Goal: Transaction & Acquisition: Purchase product/service

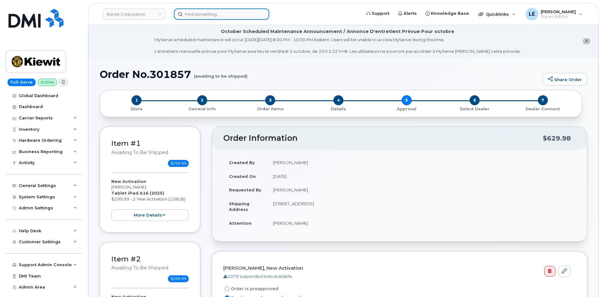
click at [191, 13] on input at bounding box center [221, 13] width 95 height 11
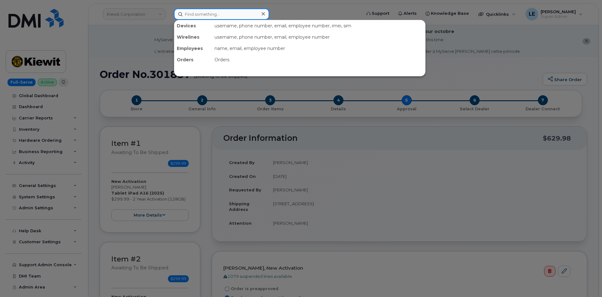
click at [192, 18] on input at bounding box center [221, 13] width 95 height 11
paste input "727.647.3126"
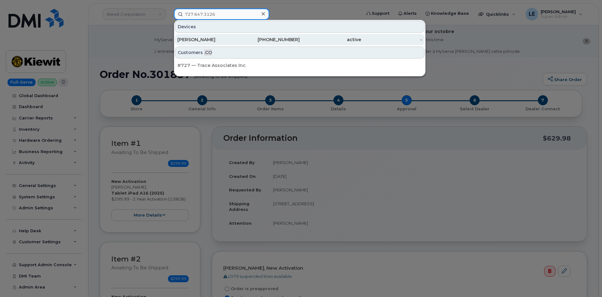
type input "727.647.3126"
click at [219, 42] on div "GYWON NELSON" at bounding box center [207, 39] width 61 height 6
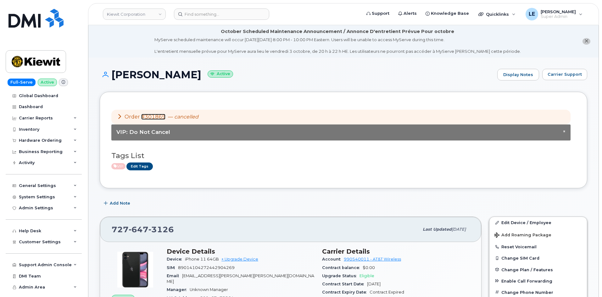
click at [152, 116] on link "#301869" at bounding box center [153, 117] width 24 height 6
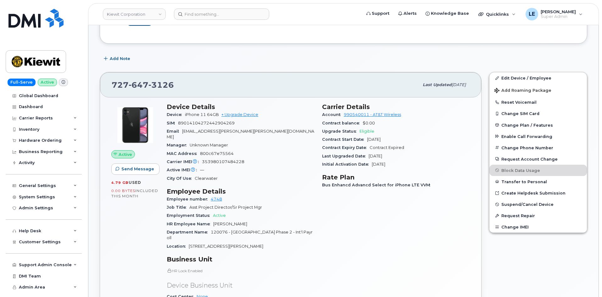
scroll to position [126, 0]
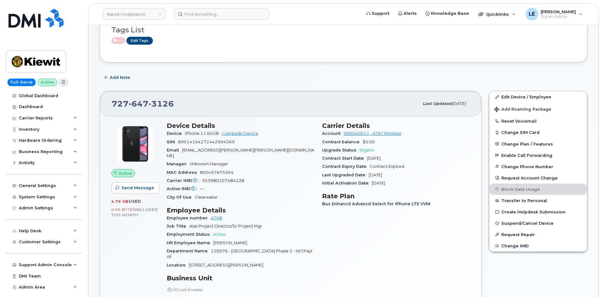
click at [282, 90] on div "727 647 3126 Last updated Sep 10, 2025 Active Send Message 4.79 GB  used 0.00 B…" at bounding box center [290, 246] width 389 height 319
click at [256, 135] on link "+ Upgrade Device" at bounding box center [239, 133] width 37 height 5
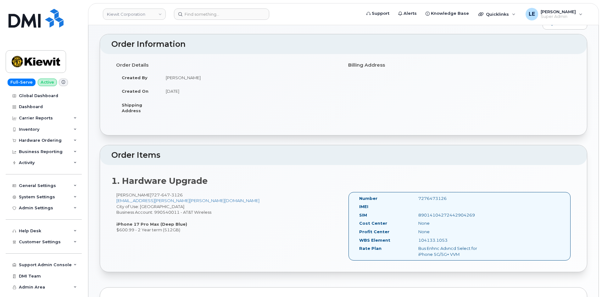
scroll to position [63, 0]
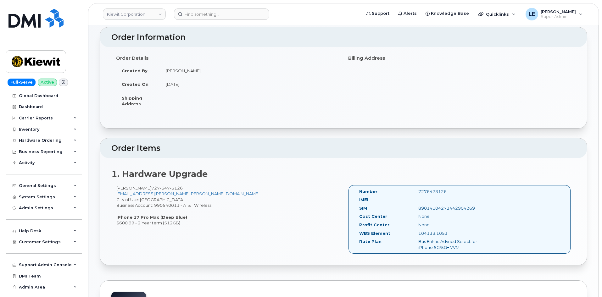
drag, startPoint x: 138, startPoint y: 223, endPoint x: 180, endPoint y: 223, distance: 42.1
click at [180, 223] on div "GYWON NELSON 727 647 3126 GWYON.NELSON@KIEWIT.COM City of Use: Clearwater Busin…" at bounding box center [227, 205] width 232 height 41
copy div "2 Year term (512GB)"
drag, startPoint x: 117, startPoint y: 223, endPoint x: 133, endPoint y: 224, distance: 16.7
click at [133, 224] on div "GYWON NELSON 727 647 3126 GWYON.NELSON@KIEWIT.COM City of Use: Clearwater Busin…" at bounding box center [227, 205] width 232 height 41
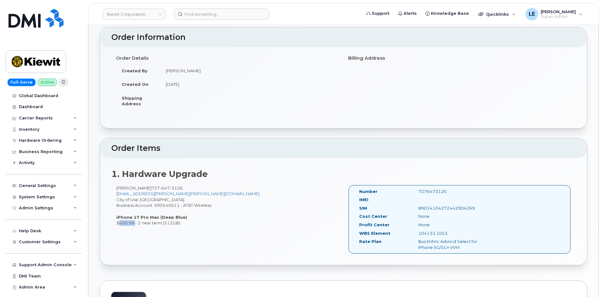
copy div "$600.99"
drag, startPoint x: 160, startPoint y: 217, endPoint x: 181, endPoint y: 217, distance: 21.4
click at [181, 217] on strong "iPhone 17 Pro Max (Deep Blue)" at bounding box center [151, 217] width 71 height 5
copy strong "Deep Blue"
drag, startPoint x: 420, startPoint y: 190, endPoint x: 455, endPoint y: 190, distance: 34.9
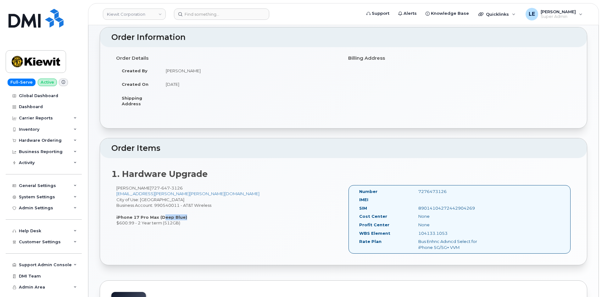
click at [455, 190] on div "7276473126" at bounding box center [454, 192] width 83 height 6
copy div "7276473126"
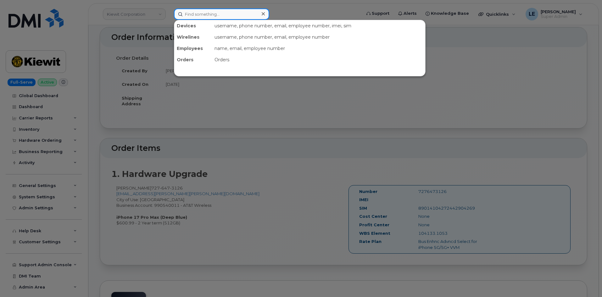
click at [202, 17] on input at bounding box center [221, 13] width 95 height 11
paste input "913-416-2183"
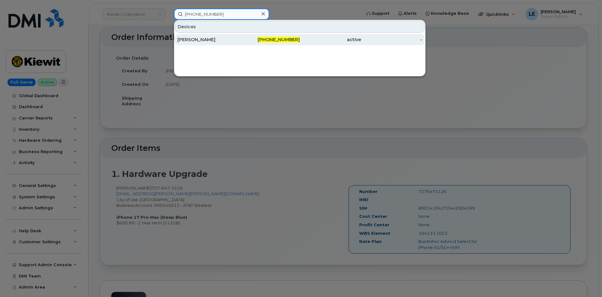
type input "913-416-2183"
click at [201, 39] on div "Anthony Koeppen" at bounding box center [207, 39] width 61 height 6
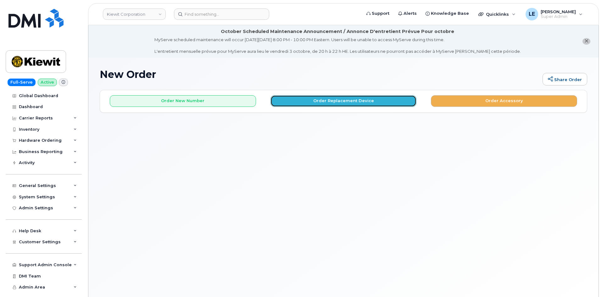
click at [360, 103] on button "Order Replacement Device" at bounding box center [343, 101] width 146 height 12
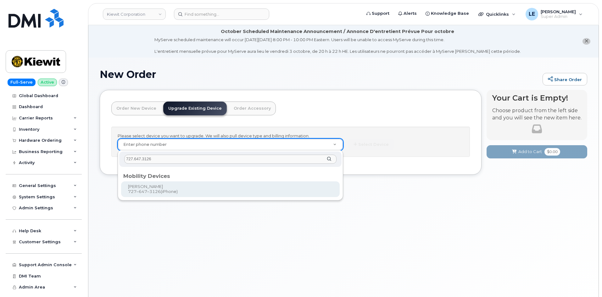
type input "727.647.3126"
type input "1120599"
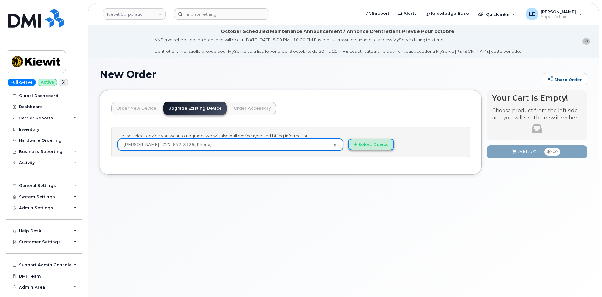
click at [384, 146] on button "Select Device" at bounding box center [371, 145] width 46 height 12
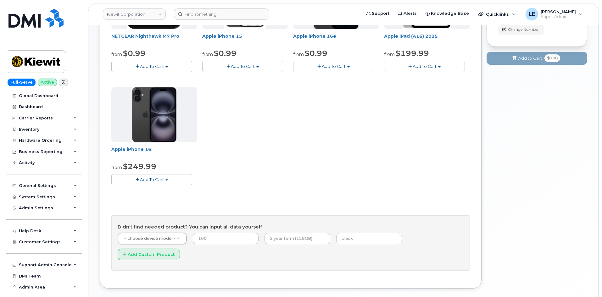
scroll to position [197, 0]
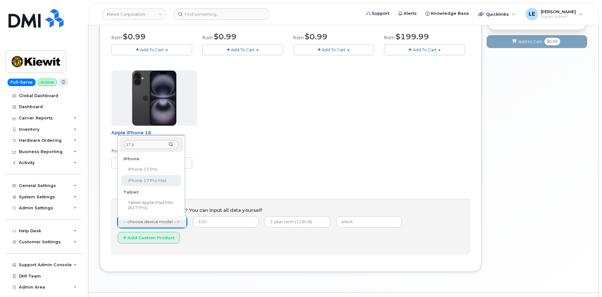
type input "17 p"
select select "3441"
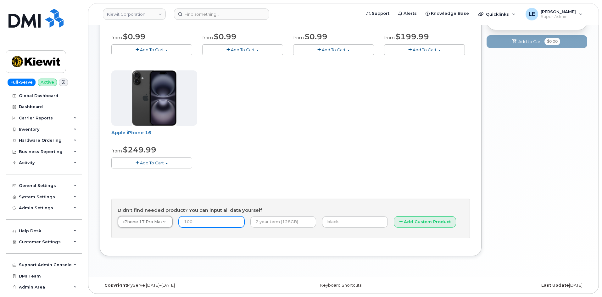
click at [193, 221] on input "number" at bounding box center [212, 221] width 66 height 11
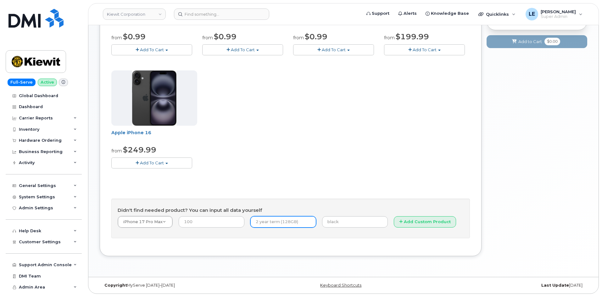
click at [263, 223] on input "text" at bounding box center [283, 221] width 66 height 11
paste input "2 Year term (512GB)"
type input "2 Year term (512GB)"
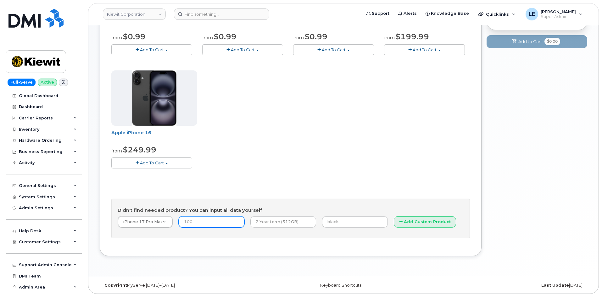
click at [195, 216] on input "number" at bounding box center [212, 221] width 66 height 11
paste input "600.99"
type input "600.99"
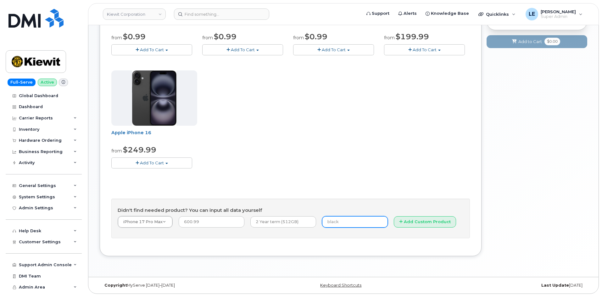
click at [323, 225] on input "text" at bounding box center [355, 221] width 66 height 11
paste input "Deep Blue"
type input "Deep Blue"
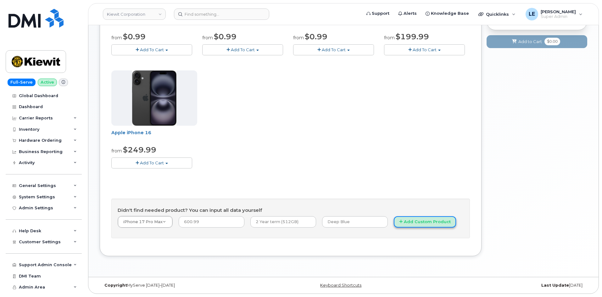
click at [394, 220] on button "Add Custom Product" at bounding box center [425, 222] width 62 height 12
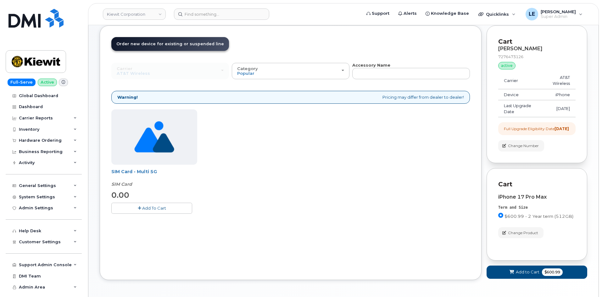
scroll to position [31, 0]
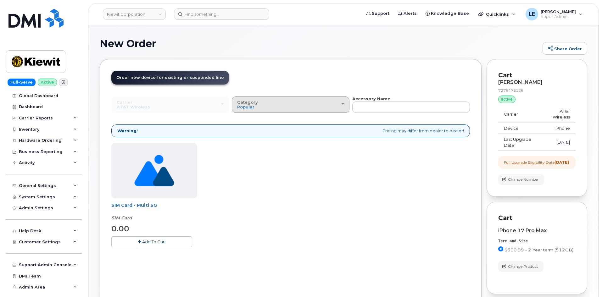
click at [324, 108] on div "Category Popular" at bounding box center [290, 105] width 107 height 10
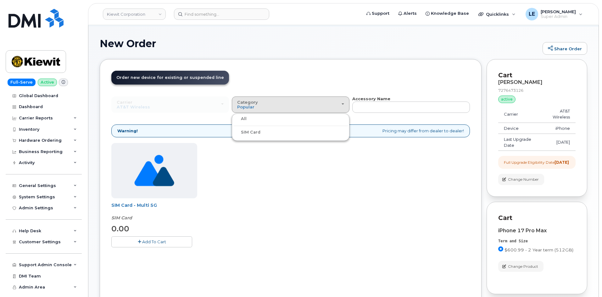
click at [318, 79] on header "Order New Device Upgrade Existing Device Order Accessory Order new device and n…" at bounding box center [290, 83] width 358 height 25
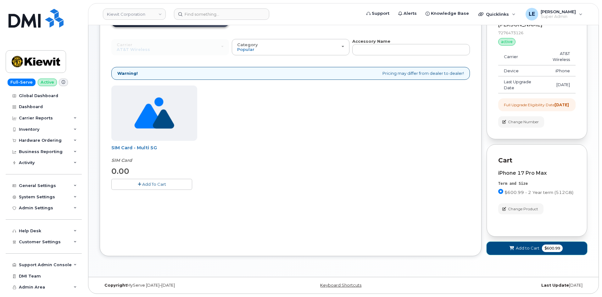
click at [513, 244] on button "Add to Cart $600.99" at bounding box center [536, 248] width 101 height 13
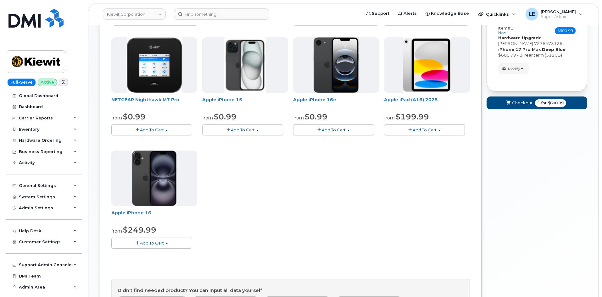
scroll to position [9, 0]
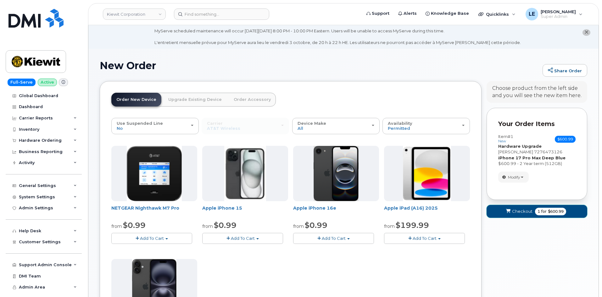
click at [540, 212] on span "for" at bounding box center [544, 212] width 8 height 6
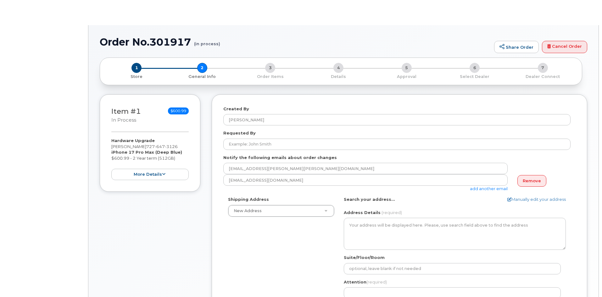
select select
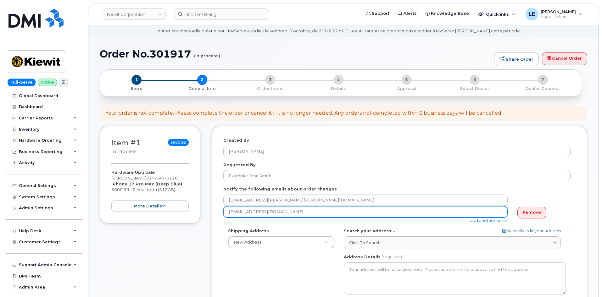
scroll to position [31, 0]
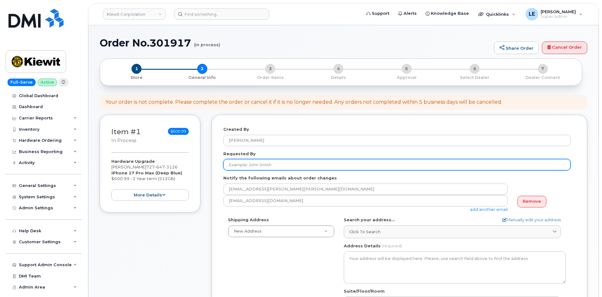
click at [272, 165] on input "Requested By" at bounding box center [396, 164] width 347 height 11
paste input "[PERSON_NAME]"
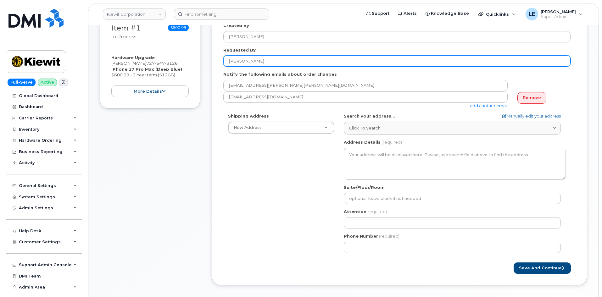
scroll to position [157, 0]
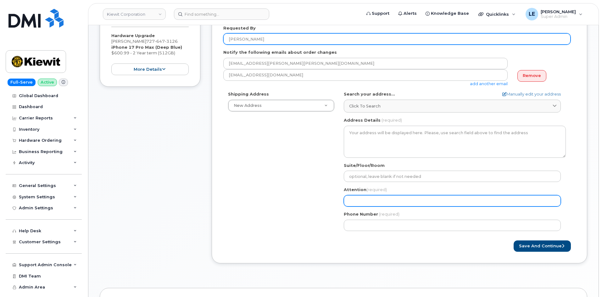
type input "William Sansom"
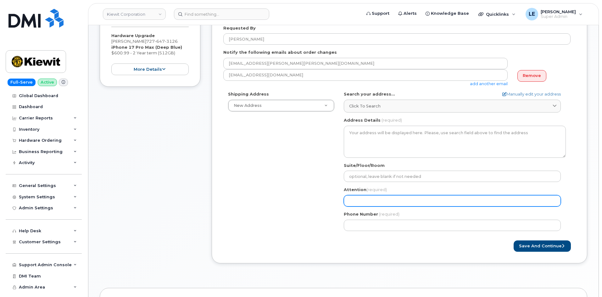
click at [365, 199] on input "Attention (required)" at bounding box center [452, 200] width 217 height 11
paste input "William Sansom"
select select
type input "William Sansom"
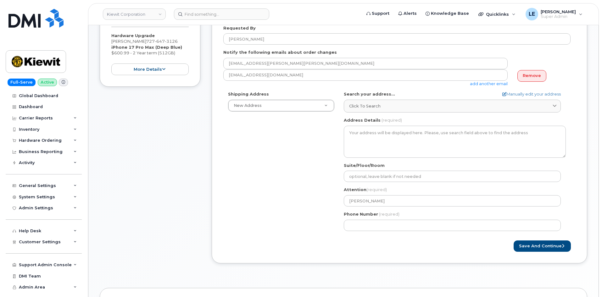
click at [300, 154] on div "Shipping Address New Address New Address 6967 Old Highway 99 North Rd 601 Cien …" at bounding box center [396, 163] width 347 height 144
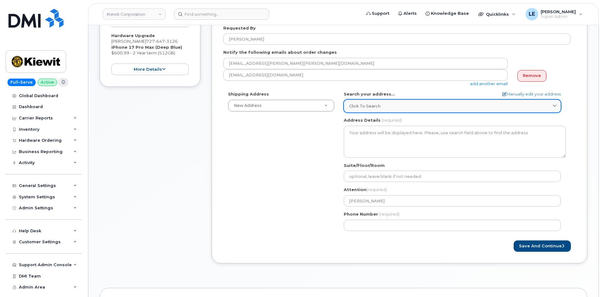
click at [394, 104] on div "Click to search" at bounding box center [452, 106] width 206 height 6
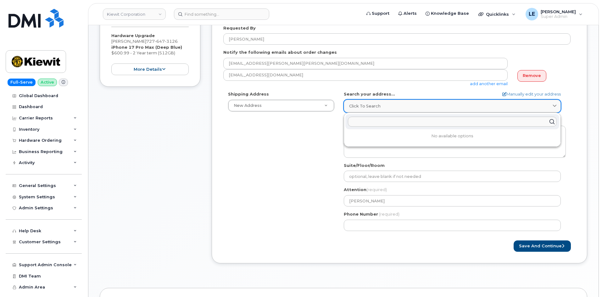
paste input "19144 Shelburne Glebe Rd Leesburg, VA 20175"
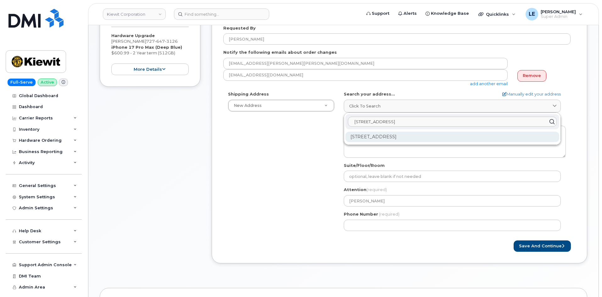
type input "19144 Shelburne Glebe Rd Leesburg, VA 20175"
click at [414, 137] on div "19144 Shelburne Glebe Rd Leesburg VA 20175-9125" at bounding box center [452, 137] width 214 height 10
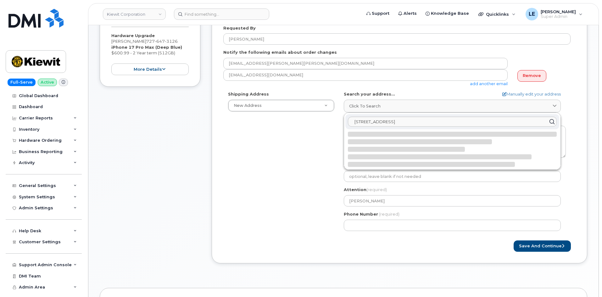
select select
type textarea "19144 Shelburne Glebe Rd LEESBURG VA 20175-9125 UNITED STATES"
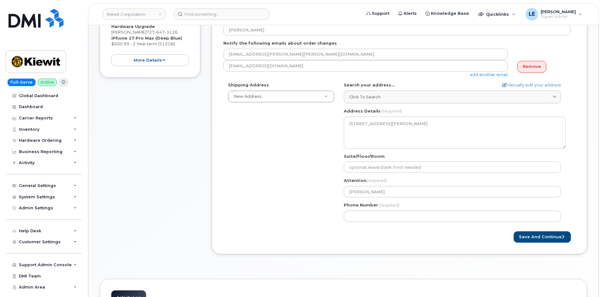
scroll to position [120, 0]
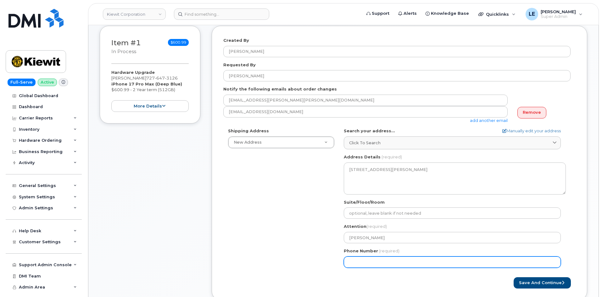
click at [385, 265] on input "Phone Number" at bounding box center [452, 261] width 217 height 11
paste input "7276473126"
select select
type input "7276473126"
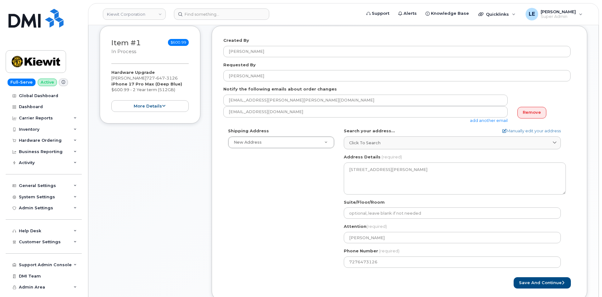
click at [236, 181] on div "Shipping Address New Address New Address 6967 Old Highway 99 North Rd 601 Cien …" at bounding box center [396, 200] width 347 height 144
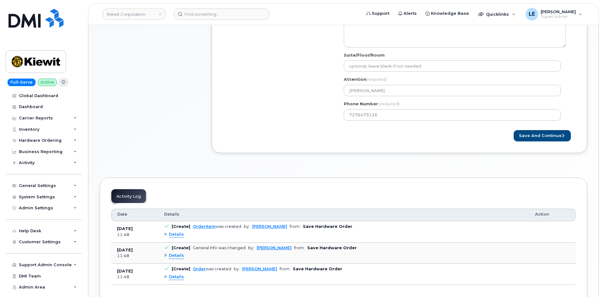
scroll to position [278, 0]
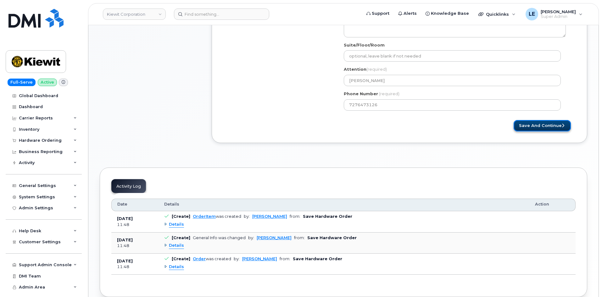
click at [519, 124] on button "Save and Continue" at bounding box center [541, 126] width 57 height 12
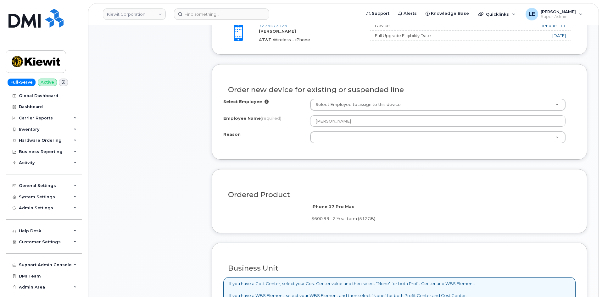
scroll to position [314, 0]
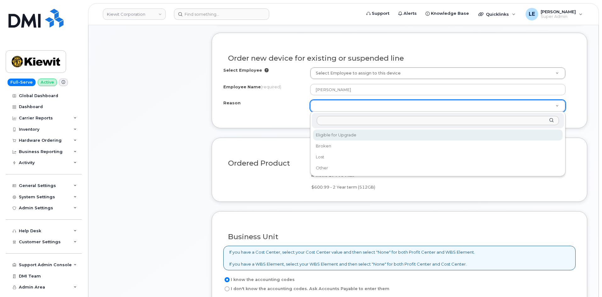
select select "eligible_for_upgrade"
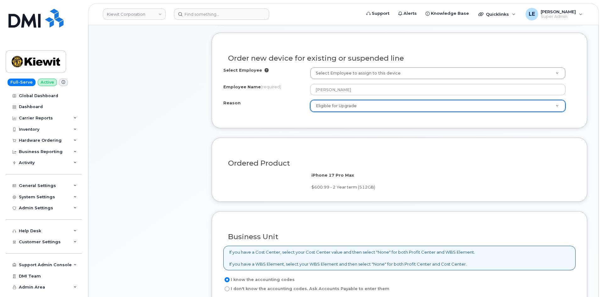
click at [279, 114] on div "Select Employee Select Employee to assign to this device Employee Name (require…" at bounding box center [399, 91] width 352 height 49
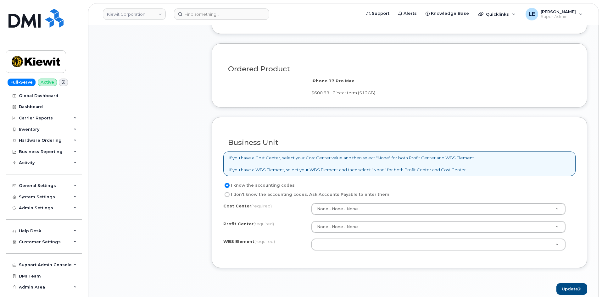
scroll to position [440, 0]
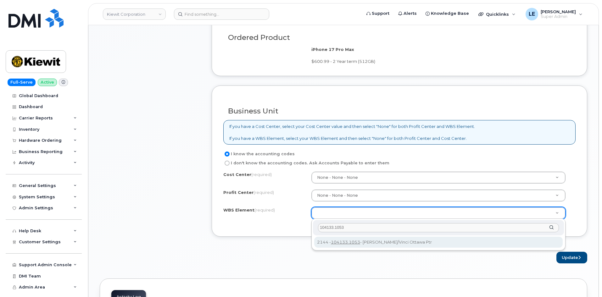
type input "104133.1053"
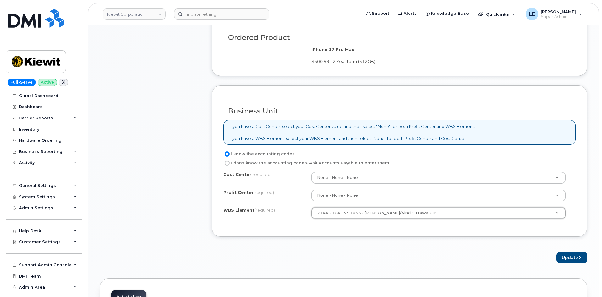
click at [307, 245] on form "Existing User Additional cost to upgrading the device Selected device is Eligib…" at bounding box center [399, 47] width 375 height 433
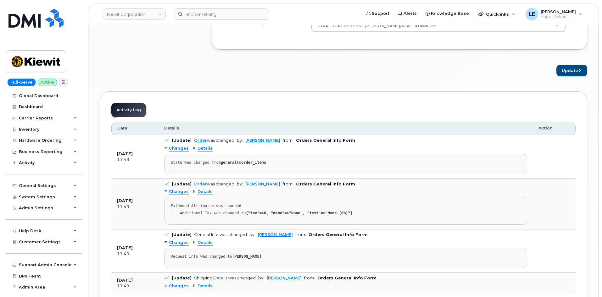
scroll to position [629, 0]
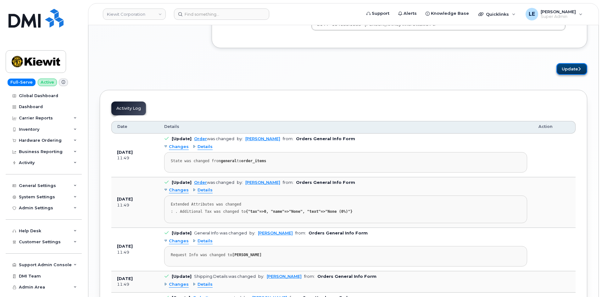
click at [571, 64] on button "Update" at bounding box center [571, 69] width 31 height 12
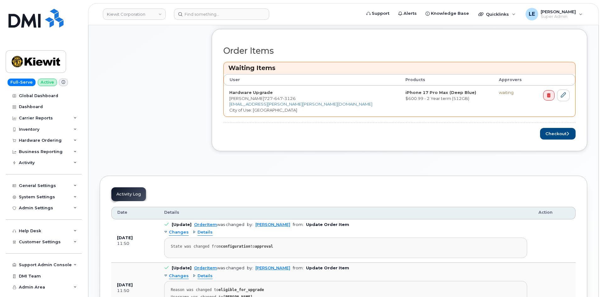
scroll to position [283, 0]
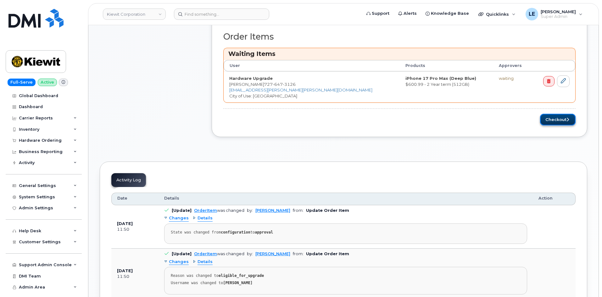
click at [546, 122] on button "Checkout" at bounding box center [558, 120] width 36 height 12
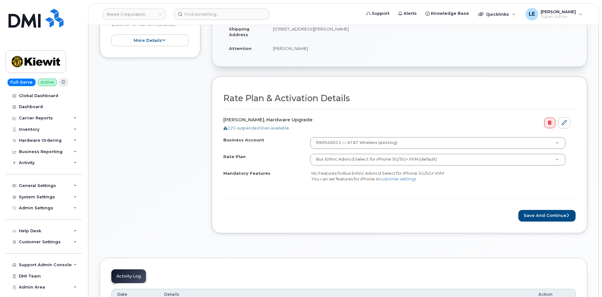
scroll to position [189, 0]
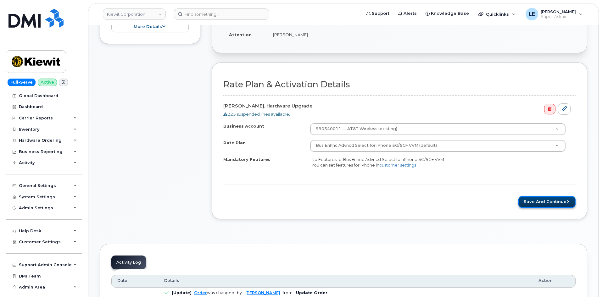
click at [543, 202] on button "Save and Continue" at bounding box center [546, 202] width 57 height 12
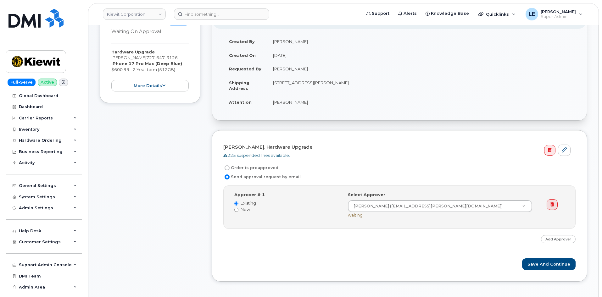
scroll to position [157, 0]
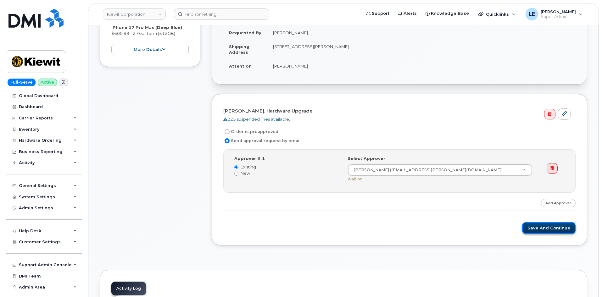
click at [532, 225] on button "Save and Continue" at bounding box center [548, 228] width 53 height 12
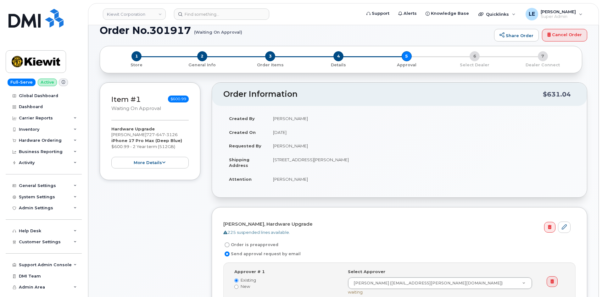
scroll to position [126, 0]
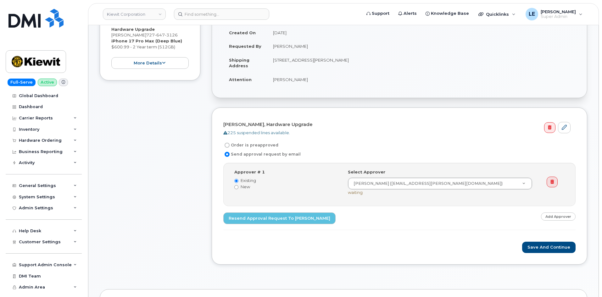
scroll to position [157, 0]
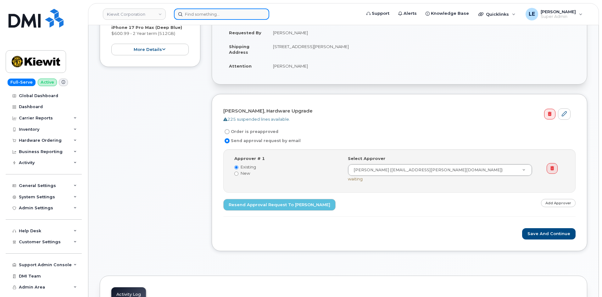
click at [243, 18] on input at bounding box center [221, 13] width 95 height 11
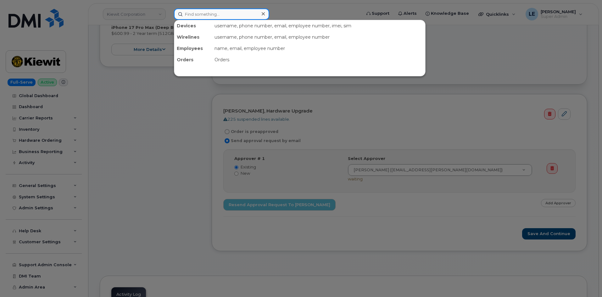
paste input "6132033499"
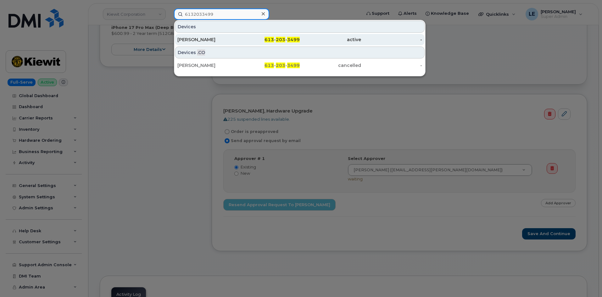
type input "6132033499"
click at [234, 41] on div "[PERSON_NAME]" at bounding box center [207, 39] width 61 height 6
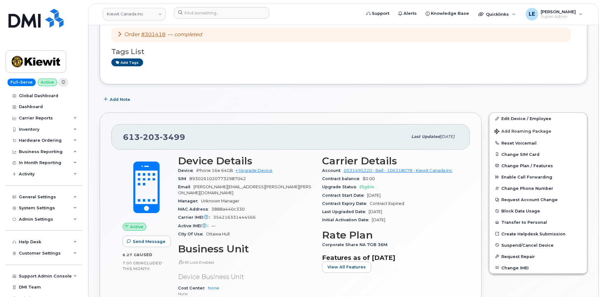
scroll to position [54, 0]
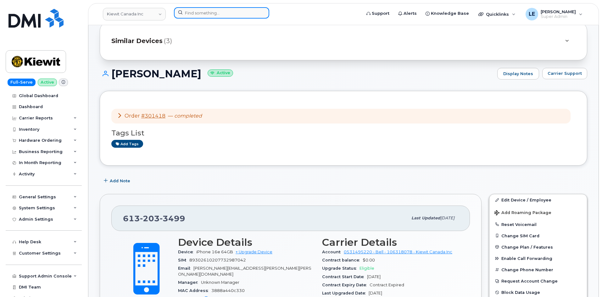
click at [195, 16] on input at bounding box center [221, 12] width 95 height 11
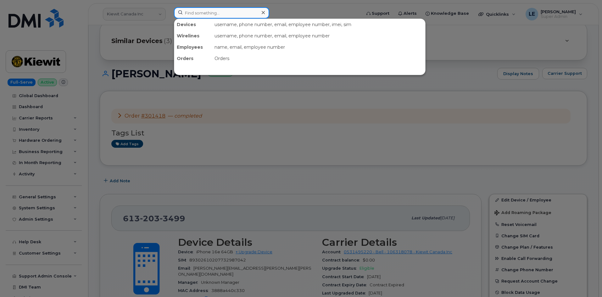
paste input "[PHONE_NUMBER]"
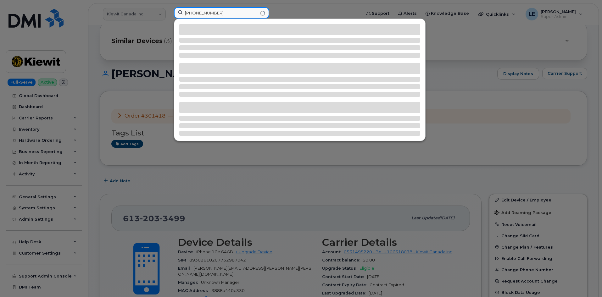
click at [192, 14] on input "[PHONE_NUMBER]" at bounding box center [221, 12] width 95 height 11
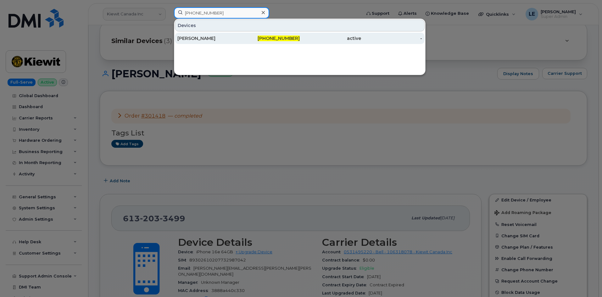
type input "[PHONE_NUMBER]"
click at [207, 35] on div "[PERSON_NAME]" at bounding box center [207, 38] width 61 height 11
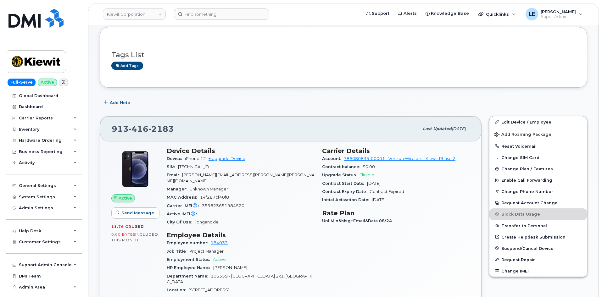
scroll to position [63, 0]
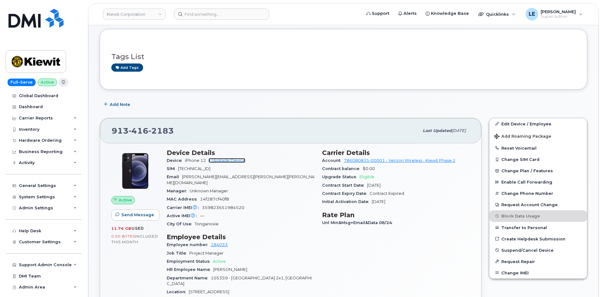
click at [227, 159] on link "+ Upgrade Device" at bounding box center [226, 160] width 37 height 5
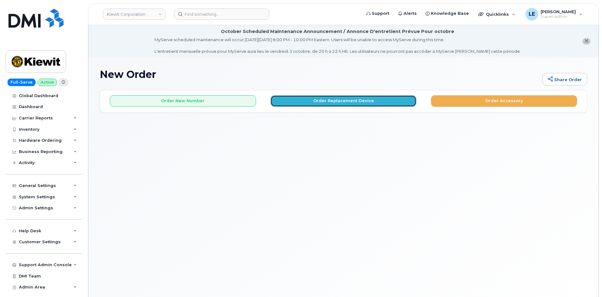
click at [316, 104] on button "Order Replacement Device" at bounding box center [343, 101] width 146 height 12
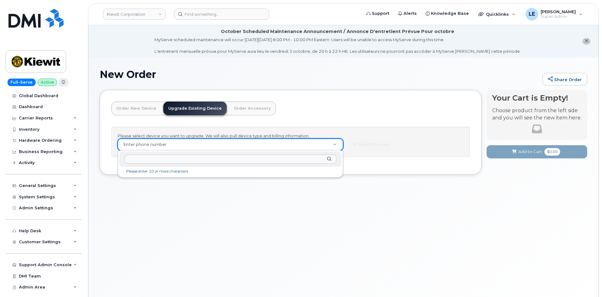
click at [158, 163] on input "text" at bounding box center [230, 159] width 212 height 9
paste input "[PHONE_NUMBER]"
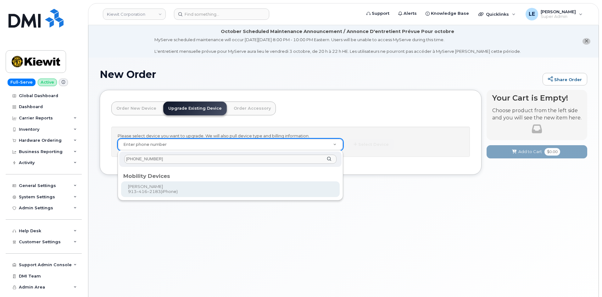
type input "[PHONE_NUMBER]"
type input "1174019"
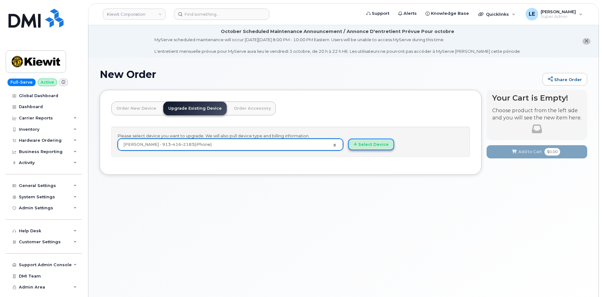
click at [372, 140] on button "Select Device" at bounding box center [371, 145] width 46 height 12
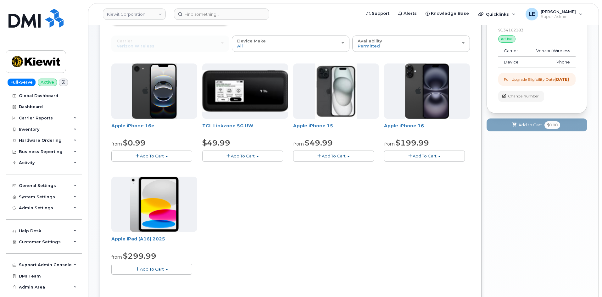
scroll to position [72, 0]
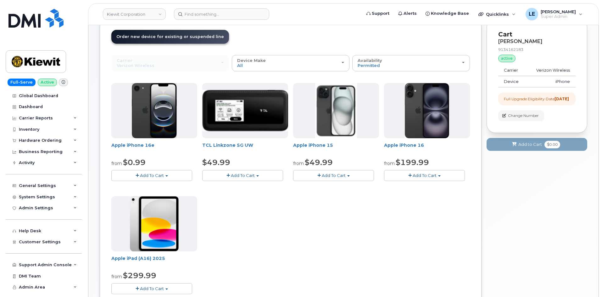
click at [162, 175] on span "Add To Cart" at bounding box center [152, 175] width 24 height 5
click at [161, 188] on link "$0.99 - 2 Year Upgrade (128GB)" at bounding box center [152, 187] width 79 height 8
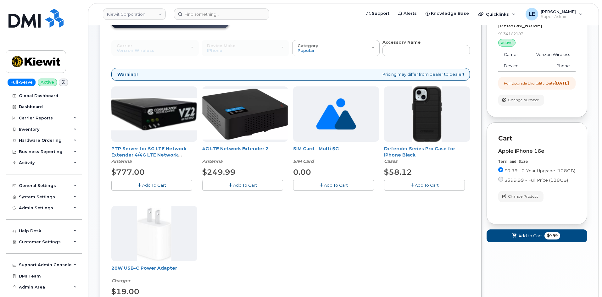
scroll to position [94, 0]
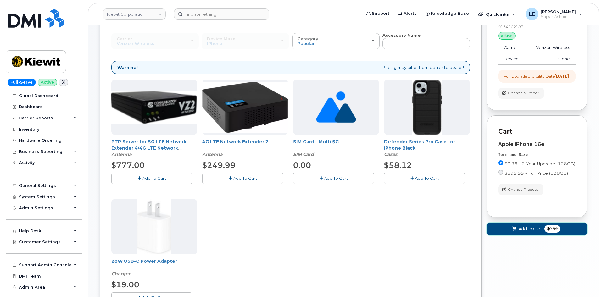
click at [508, 232] on button "Add to Cart $0.99" at bounding box center [536, 229] width 101 height 13
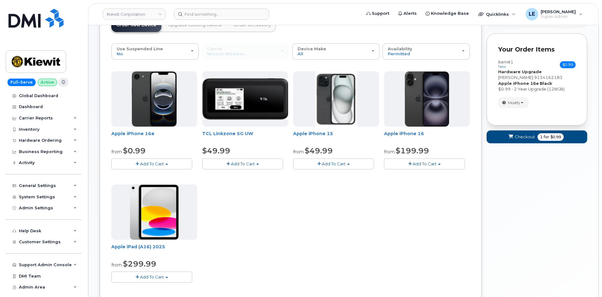
scroll to position [31, 0]
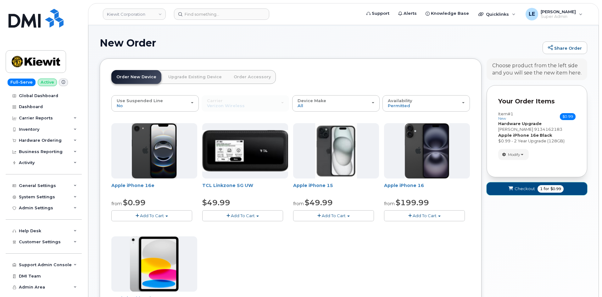
click at [551, 190] on span "$0.99" at bounding box center [555, 189] width 11 height 6
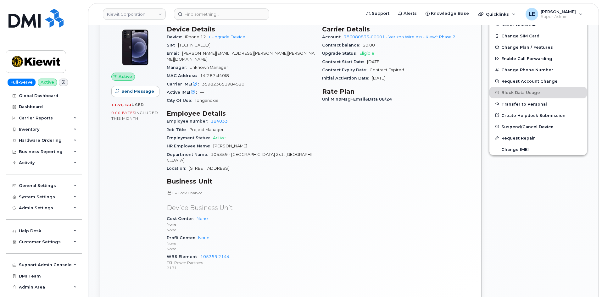
scroll to position [189, 0]
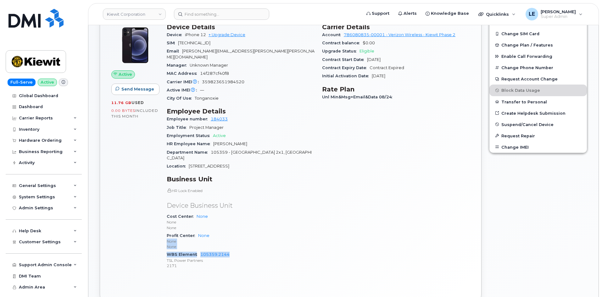
drag, startPoint x: 239, startPoint y: 244, endPoint x: 231, endPoint y: 226, distance: 19.8
click at [231, 226] on div "HR Lock Enabled Device Business Unit Cost Center None None None Profit Center N…" at bounding box center [241, 228] width 148 height 81
click at [230, 232] on div "Profit Center None None None" at bounding box center [241, 241] width 148 height 19
click at [232, 232] on div "Profit Center None None None" at bounding box center [241, 241] width 148 height 19
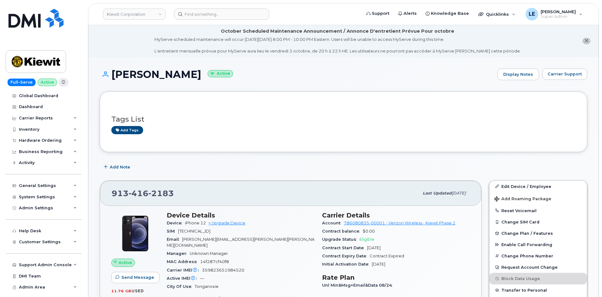
scroll to position [0, 0]
click at [143, 114] on div "Tags List Add tags" at bounding box center [343, 121] width 464 height 37
click at [144, 112] on div "Tags List Add tags" at bounding box center [343, 122] width 464 height 24
click at [159, 116] on div "Tags List Add tags" at bounding box center [343, 122] width 464 height 24
click at [167, 125] on div "Tags List Add tags" at bounding box center [343, 122] width 464 height 24
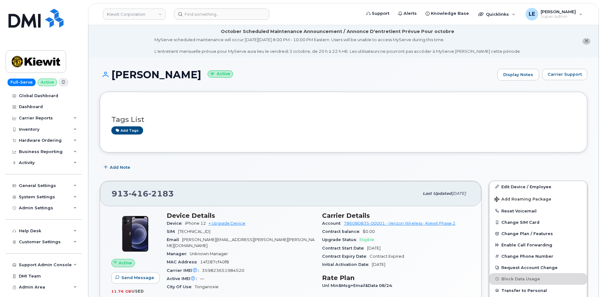
click at [159, 130] on div "Add tags" at bounding box center [340, 130] width 459 height 8
drag, startPoint x: 182, startPoint y: 194, endPoint x: 106, endPoint y: 190, distance: 76.5
click at [106, 190] on div "913 416 2183 Last updated Sep 06, 2025" at bounding box center [290, 193] width 381 height 25
copy span "913 416 2183"
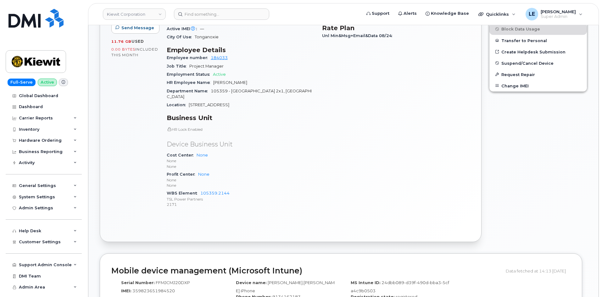
scroll to position [251, 0]
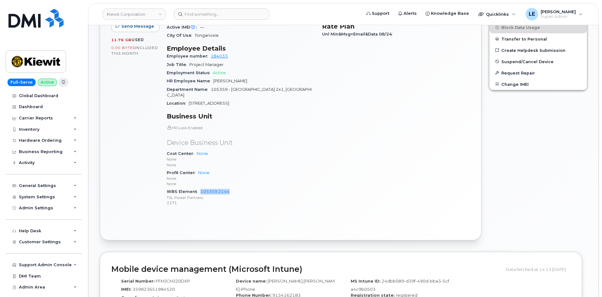
drag, startPoint x: 231, startPoint y: 181, endPoint x: 199, endPoint y: 182, distance: 31.8
click at [199, 188] on div "WBS Element 105359.2144 TSL Power Partners 2171" at bounding box center [241, 197] width 148 height 19
copy link "105359.2144"
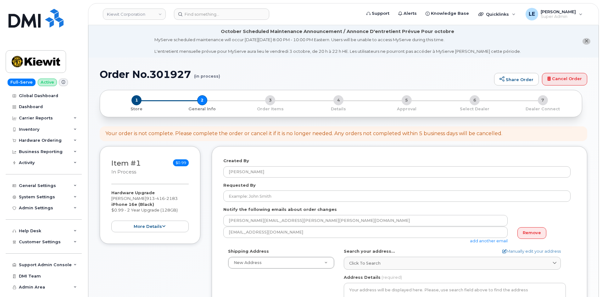
select select
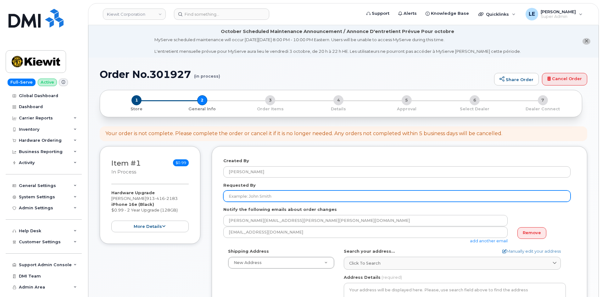
click at [266, 198] on input "Requested By" at bounding box center [396, 195] width 347 height 11
paste input "[PERSON_NAME]"
type input "[PERSON_NAME]"
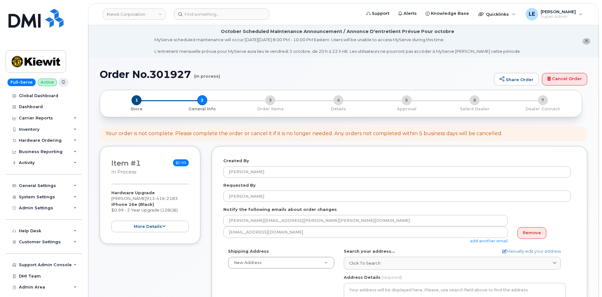
click at [268, 182] on form "Created By [PERSON_NAME] Requested By [PERSON_NAME] Notify the following emails…" at bounding box center [399, 283] width 352 height 251
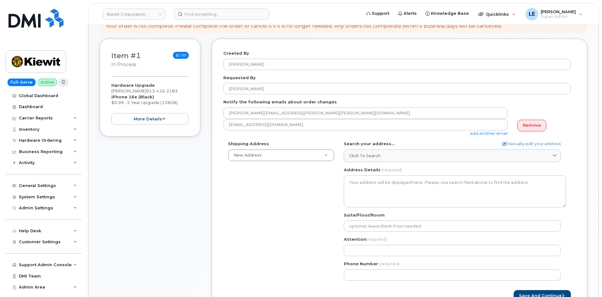
scroll to position [126, 0]
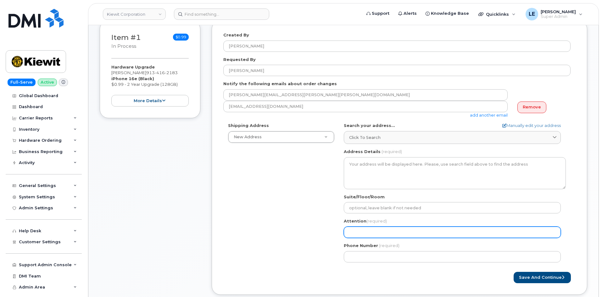
click at [378, 228] on input "Attention (required)" at bounding box center [452, 232] width 217 height 11
paste input "[PERSON_NAME]"
select select
type input "[PERSON_NAME]"
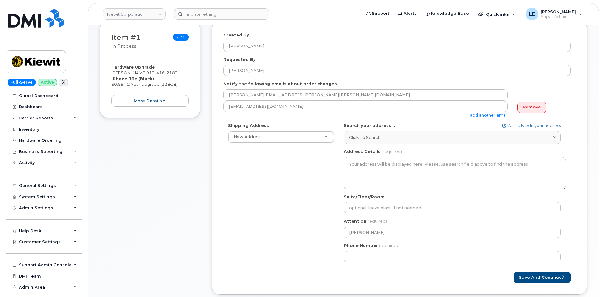
click at [313, 230] on div "Shipping Address New Address New Address [STREET_ADDRESS][GEOGRAPHIC_DATA][STRE…" at bounding box center [396, 195] width 347 height 144
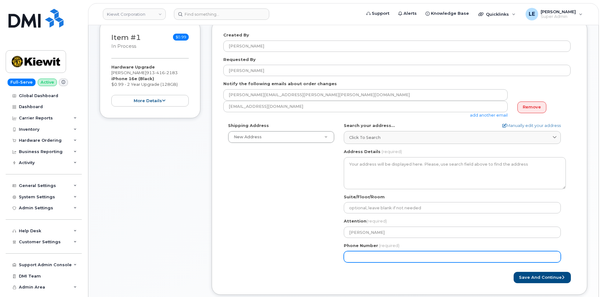
click at [394, 259] on input "Phone Number" at bounding box center [452, 256] width 217 height 11
paste input "9134162183"
select select
type input "9134162183"
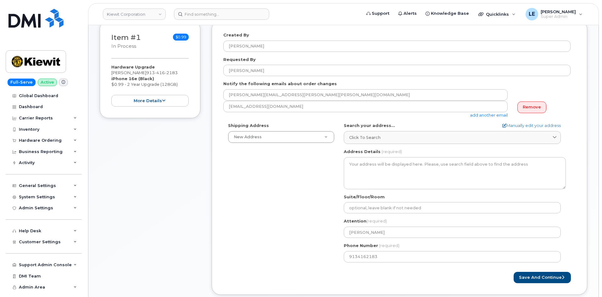
click at [324, 182] on div "Shipping Address New Address New Address [STREET_ADDRESS][GEOGRAPHIC_DATA][STRE…" at bounding box center [396, 195] width 347 height 144
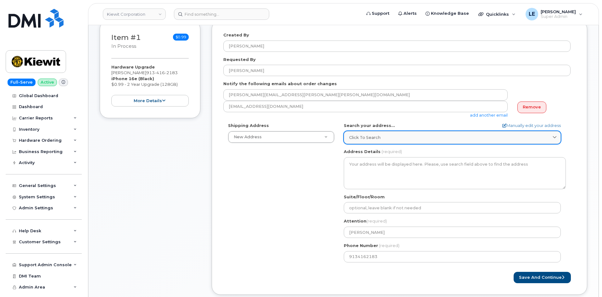
click at [391, 140] on div "Click to search" at bounding box center [452, 138] width 206 height 6
paste input "[STREET_ADDRESS]"
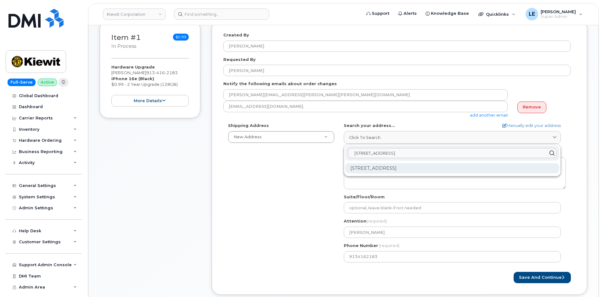
type input "[STREET_ADDRESS]"
click at [379, 167] on div "[STREET_ADDRESS]" at bounding box center [452, 168] width 214 height 10
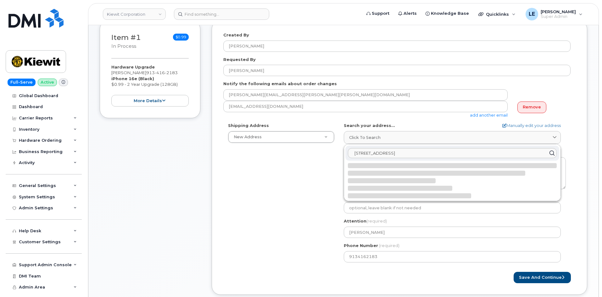
select select
type textarea "[STREET_ADDRESS]"
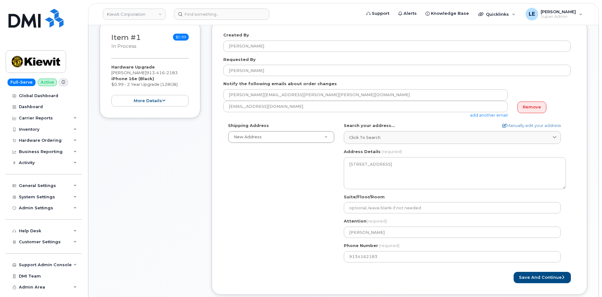
click at [295, 162] on div "Shipping Address New Address New Address [STREET_ADDRESS][GEOGRAPHIC_DATA][STRE…" at bounding box center [396, 195] width 347 height 144
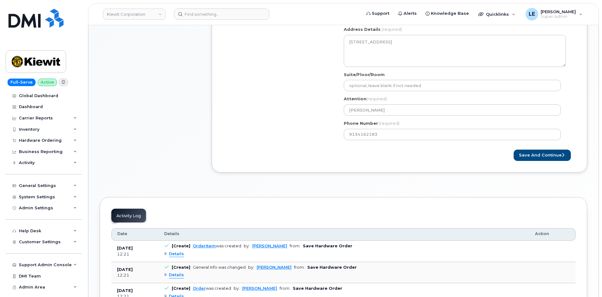
scroll to position [251, 0]
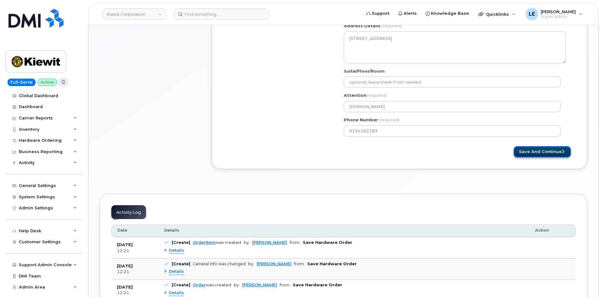
click at [549, 155] on button "Save and Continue" at bounding box center [541, 152] width 57 height 12
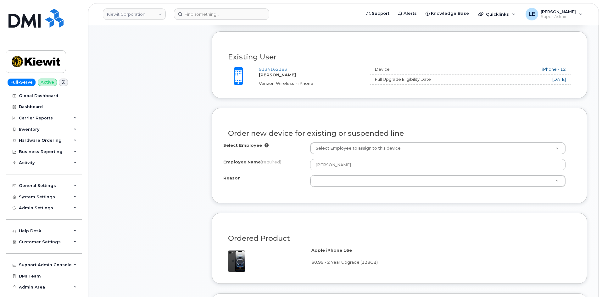
scroll to position [251, 0]
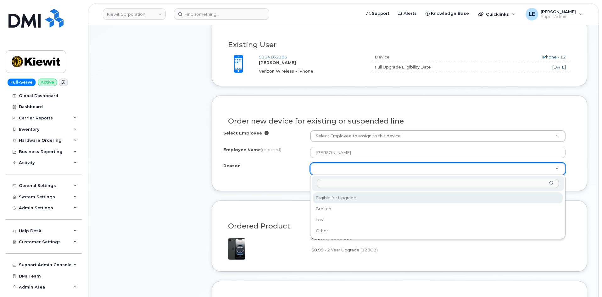
select select "eligible_for_upgrade"
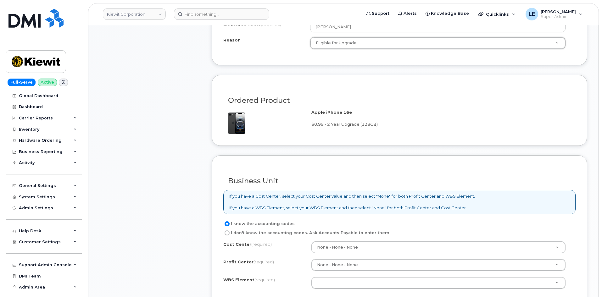
scroll to position [440, 0]
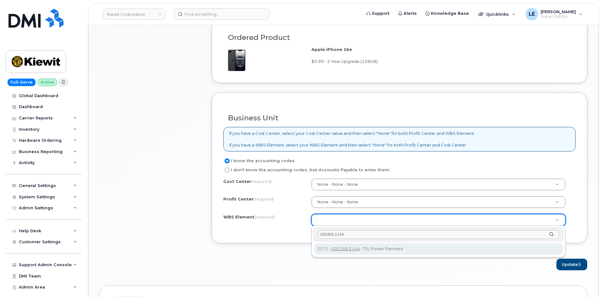
type input "105359.2144"
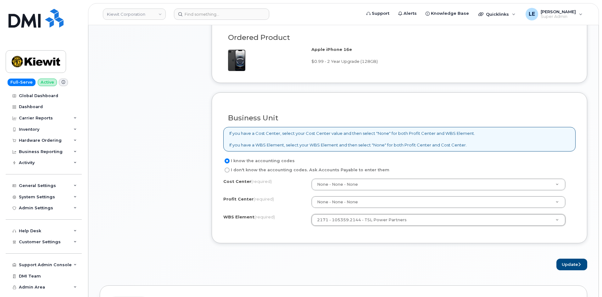
click at [327, 249] on form "Existing User Additional cost to upgrading the device Selected device is Eligib…" at bounding box center [399, 50] width 375 height 439
click at [556, 265] on button "Update" at bounding box center [571, 265] width 31 height 12
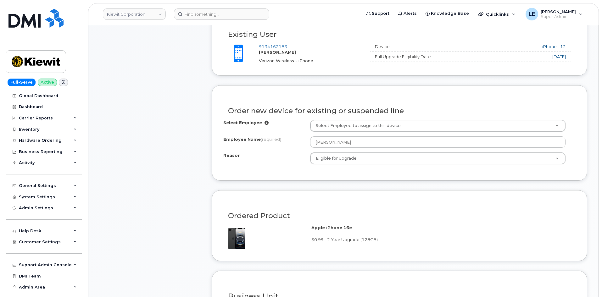
scroll to position [220, 0]
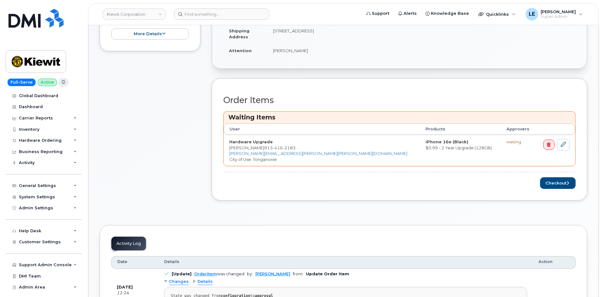
scroll to position [220, 0]
click at [561, 184] on button "Checkout" at bounding box center [558, 183] width 36 height 12
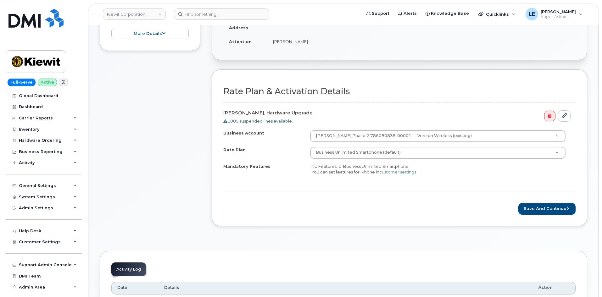
scroll to position [189, 0]
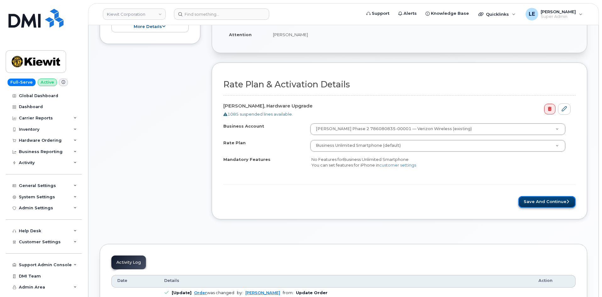
click at [537, 205] on button "Save and Continue" at bounding box center [546, 202] width 57 height 12
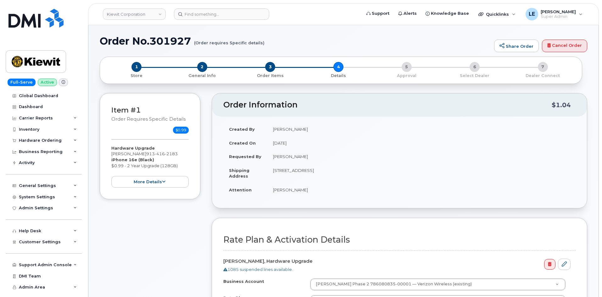
scroll to position [31, 0]
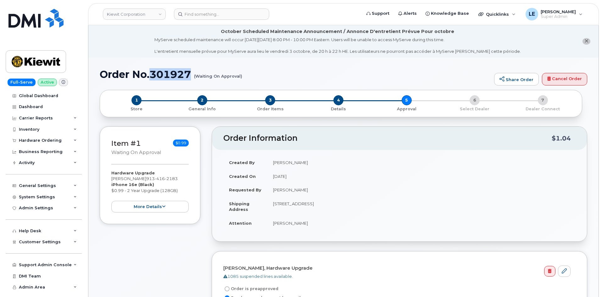
drag, startPoint x: 153, startPoint y: 78, endPoint x: 190, endPoint y: 78, distance: 37.4
click at [191, 78] on h1 "Order No.301927 (Waiting On Approval)" at bounding box center [295, 74] width 391 height 11
copy h1 "301927"
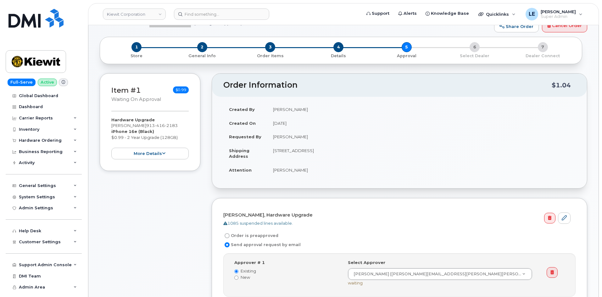
scroll to position [63, 0]
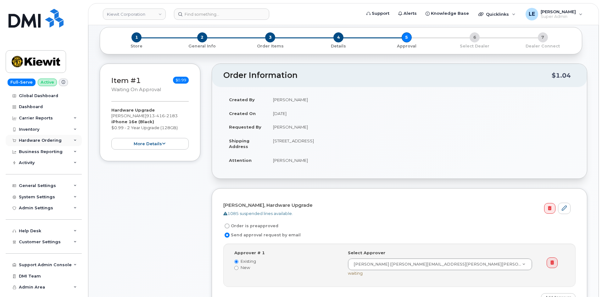
click at [51, 144] on div "Hardware Ordering" at bounding box center [44, 140] width 76 height 11
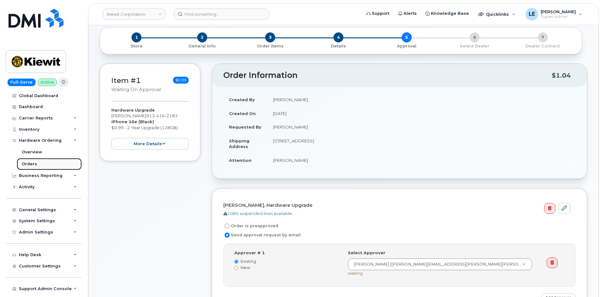
click at [45, 161] on link "Orders" at bounding box center [49, 164] width 65 height 12
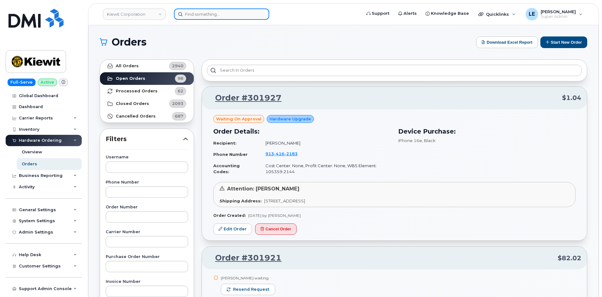
click at [228, 10] on input at bounding box center [221, 13] width 95 height 11
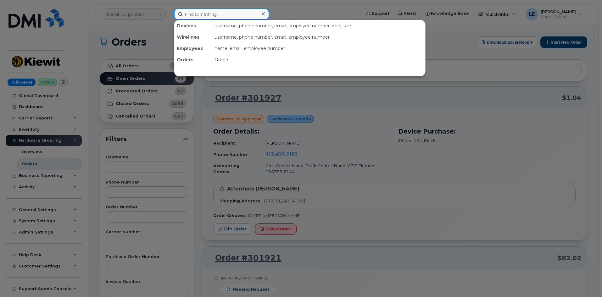
paste input "5063402006"
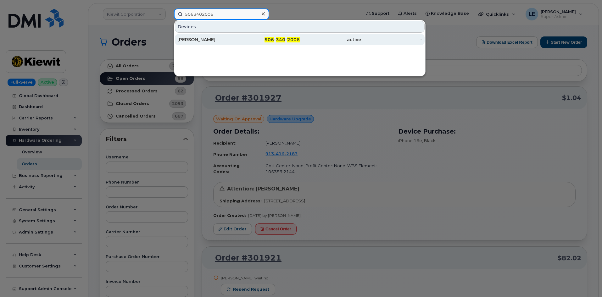
type input "5063402006"
click at [229, 35] on div "Janie Lanteigne" at bounding box center [207, 39] width 61 height 11
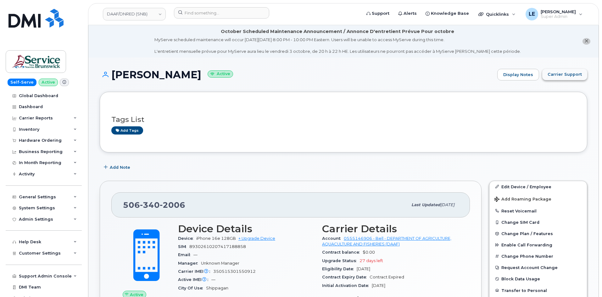
click at [572, 77] on span "Carrier Support" at bounding box center [564, 74] width 34 height 6
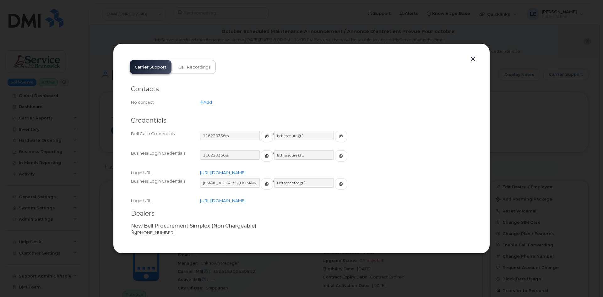
click at [470, 62] on button "button" at bounding box center [473, 59] width 9 height 9
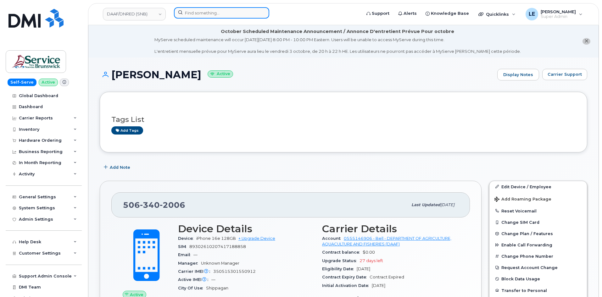
click at [219, 11] on input at bounding box center [221, 12] width 95 height 11
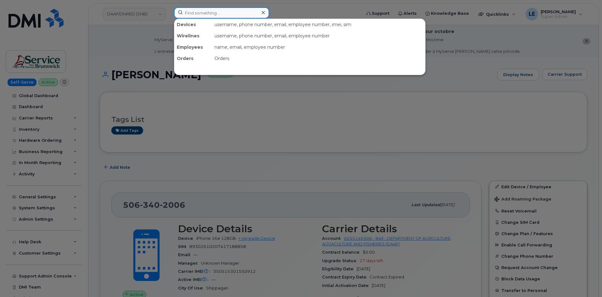
paste input "DENVER.TODDIII@KIEWIT.COM"
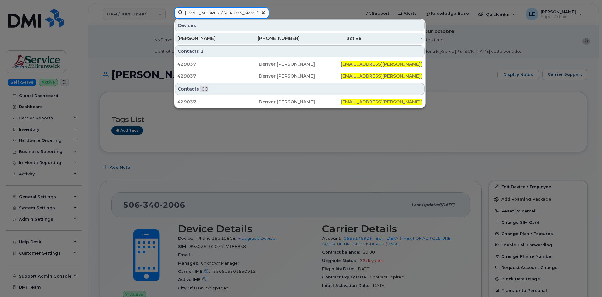
type input "DENVER.TODDIII@KIEWIT.COM"
click at [210, 38] on div "DENVER TODD" at bounding box center [207, 38] width 61 height 6
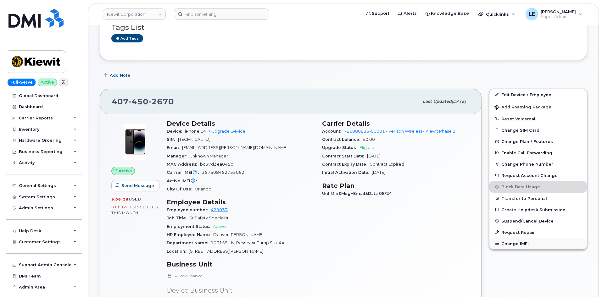
scroll to position [126, 0]
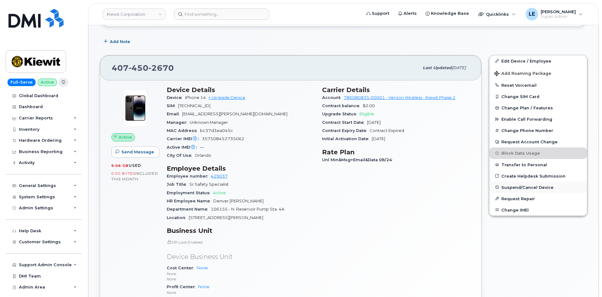
click at [520, 189] on span "Suspend/Cancel Device" at bounding box center [527, 187] width 52 height 5
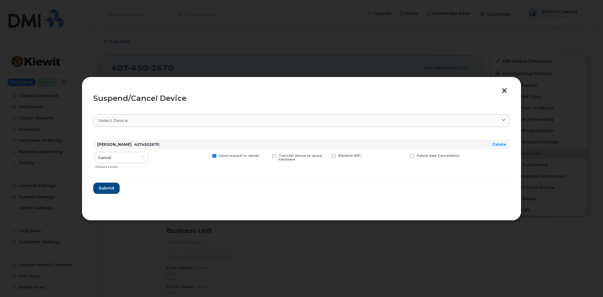
click at [131, 164] on div "Choose action" at bounding box center [121, 166] width 53 height 8
click at [129, 161] on select "Cancel Suspend - Reduced Rate Suspend - Full Rate Suspend - Lost Device/Stolen …" at bounding box center [122, 157] width 54 height 11
select select "[object Object]"
click at [95, 152] on select "Cancel Suspend - Reduced Rate Suspend - Full Rate Suspend - Lost Device/Stolen …" at bounding box center [122, 157] width 54 height 11
click at [229, 201] on section "Select device Type first three symbols or more DENVER [PERSON_NAME] 4074502670 …" at bounding box center [301, 158] width 417 height 101
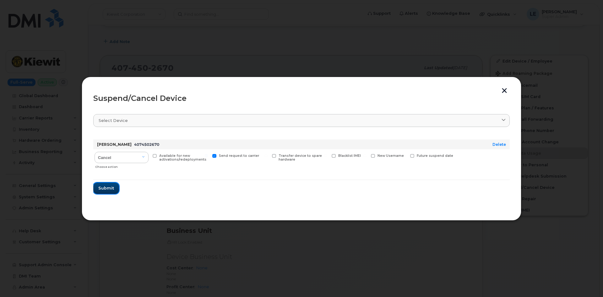
click at [109, 190] on span "Submit" at bounding box center [106, 188] width 16 height 6
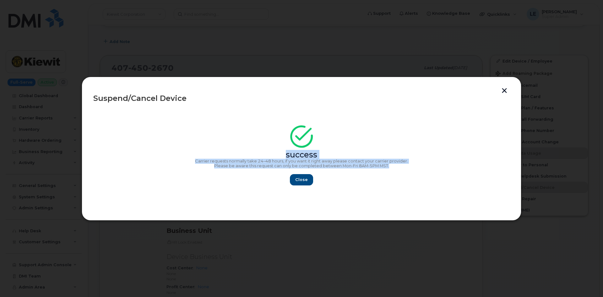
drag, startPoint x: 406, startPoint y: 168, endPoint x: 188, endPoint y: 155, distance: 218.5
click at [188, 155] on div "success Carrier requests normally take 24–48 hours, if you want it right away p…" at bounding box center [301, 157] width 417 height 56
copy div "success Carrier requests normally take 24–48 hours, if you want it right away p…"
click at [302, 179] on span "Close" at bounding box center [301, 180] width 13 height 6
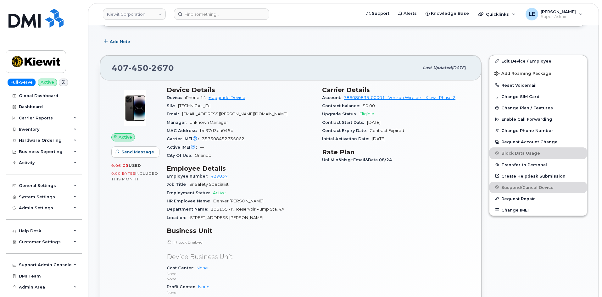
click at [312, 183] on div "Job Title Sr Safety Specialist" at bounding box center [241, 184] width 148 height 8
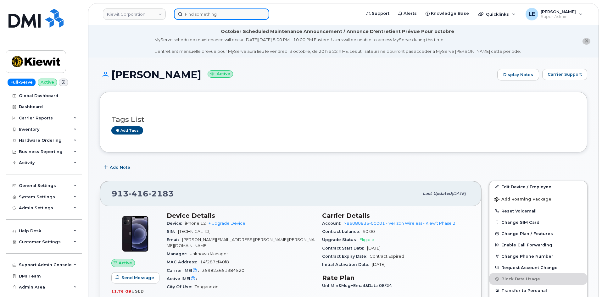
scroll to position [251, 0]
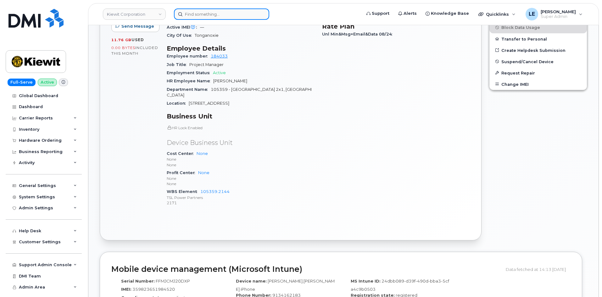
drag, startPoint x: 0, startPoint y: 0, endPoint x: 232, endPoint y: 12, distance: 232.3
click at [232, 12] on input at bounding box center [221, 13] width 95 height 11
paste input "5142123764"
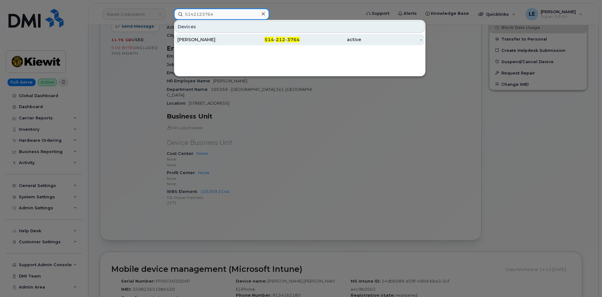
type input "5142123764"
click at [239, 36] on div "514 - 212 - 3764" at bounding box center [269, 39] width 61 height 11
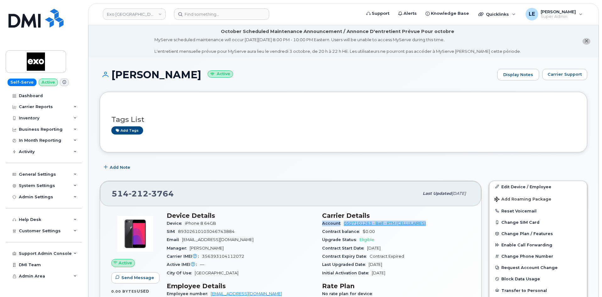
drag, startPoint x: 322, startPoint y: 224, endPoint x: 429, endPoint y: 224, distance: 107.8
click at [429, 224] on div "Carrier Details Account 0507101263 - Bell - RTM (CELLULAIRES) Contract balance …" at bounding box center [395, 295] width 155 height 174
copy div "Account 0507101263 - Bell - RTM (CELLULAIRES)"
